Goal: Find specific page/section: Find specific page/section

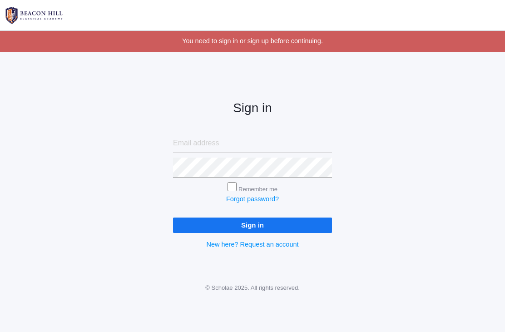
click at [399, 2] on link at bounding box center [252, 15] width 505 height 30
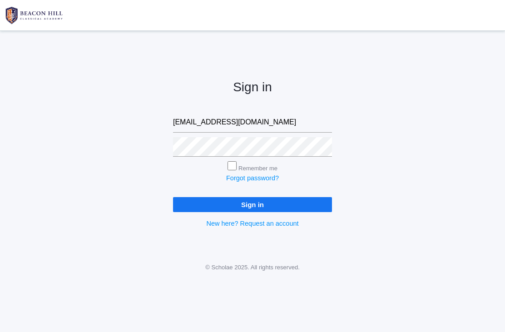
type input "vivianbeaty@gmail.com"
click at [252, 201] on input "Sign in" at bounding box center [252, 204] width 159 height 15
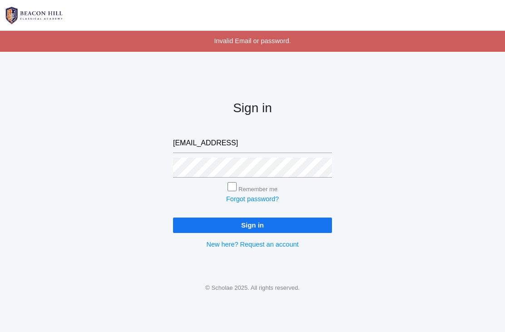
type input "vivianbeaty@gmail.comRover234"
click at [252, 222] on input "Sign in" at bounding box center [252, 224] width 159 height 15
type input "[EMAIL_ADDRESS][DOMAIN_NAME]"
click at [252, 222] on input "Sign in" at bounding box center [252, 224] width 159 height 15
click at [295, 223] on input "Sign in" at bounding box center [252, 224] width 159 height 15
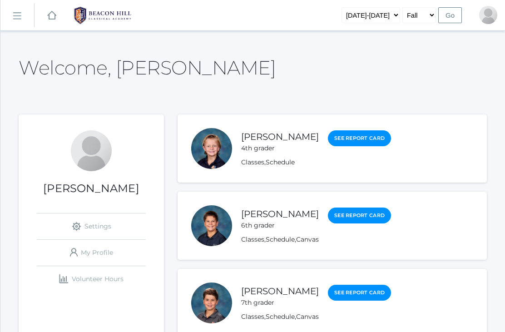
click at [15, 18] on rect at bounding box center [17, 16] width 15 height 15
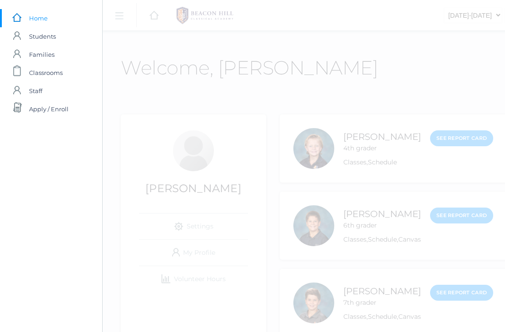
click at [46, 41] on span "Students" at bounding box center [42, 36] width 27 height 18
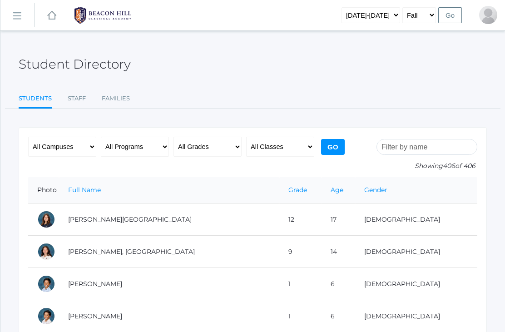
click at [27, 22] on link "icons/ui/navigation/hamburger Created with Sketch." at bounding box center [17, 15] width 34 height 25
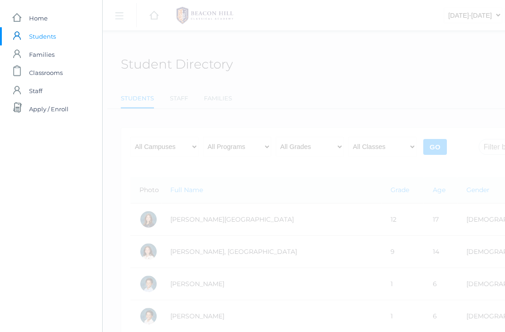
click at [58, 73] on span "Classrooms" at bounding box center [46, 73] width 34 height 18
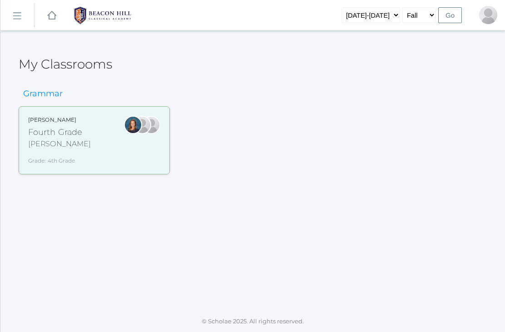
click at [98, 161] on div "Ellie Bradley Fourth Grade Bradley Grade: 4th Grade 04LA" at bounding box center [94, 140] width 132 height 49
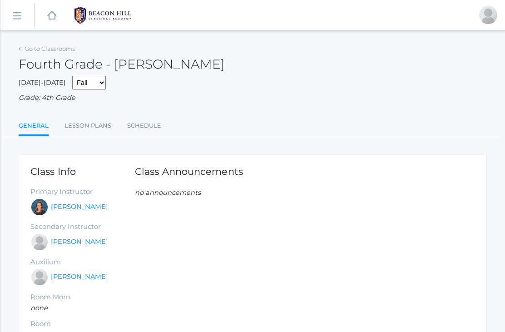
click at [81, 130] on link "Lesson Plans" at bounding box center [87, 126] width 47 height 18
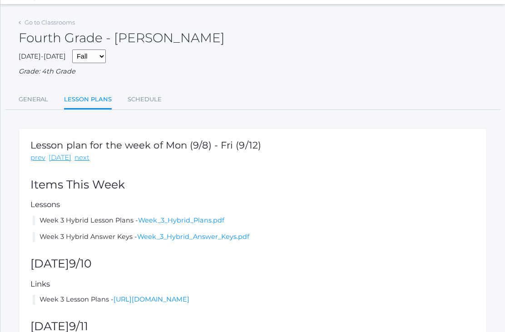
scroll to position [44, 0]
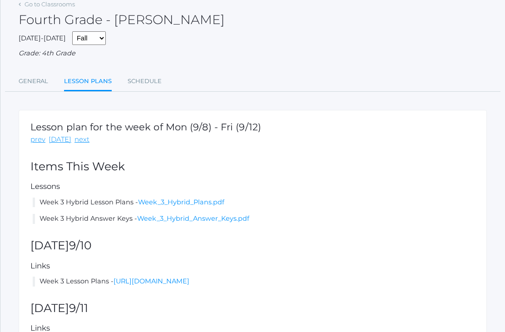
click at [217, 198] on link "Week_3_Hybrid_Plans.pdf" at bounding box center [181, 202] width 86 height 8
